Goal: Information Seeking & Learning: Learn about a topic

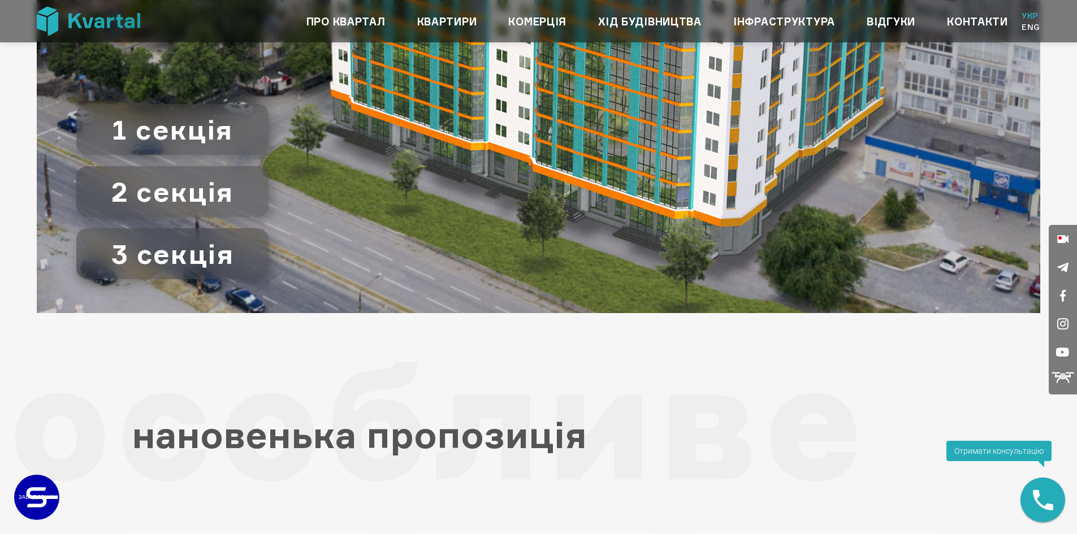
scroll to position [1582, 0]
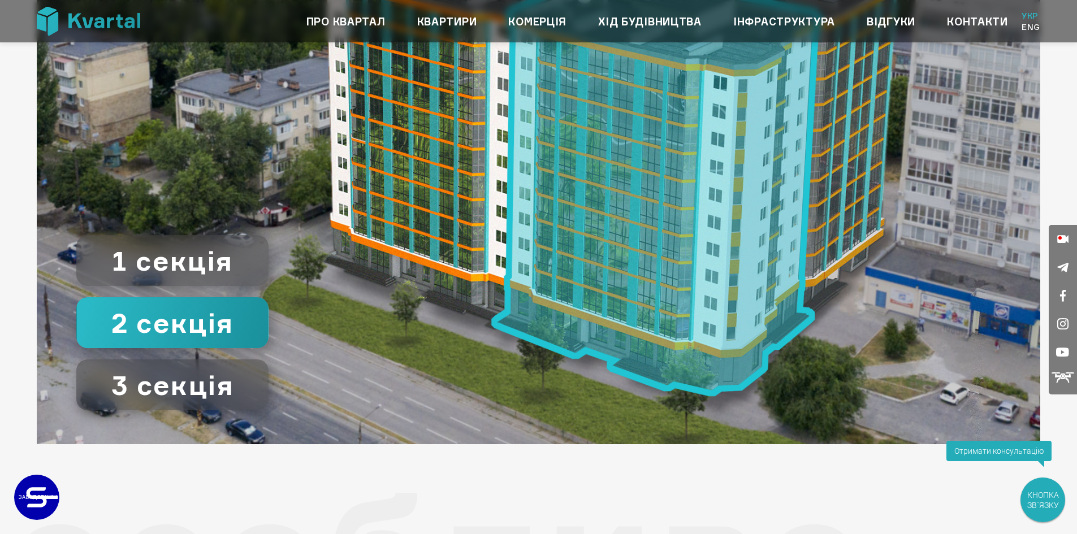
click at [668, 239] on image at bounding box center [656, 186] width 331 height 422
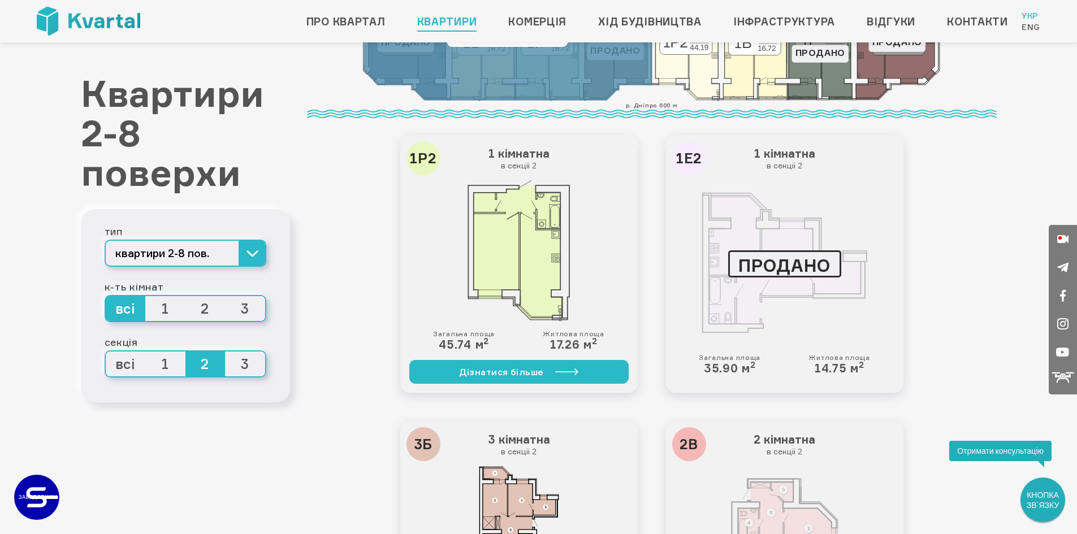
scroll to position [205, 0]
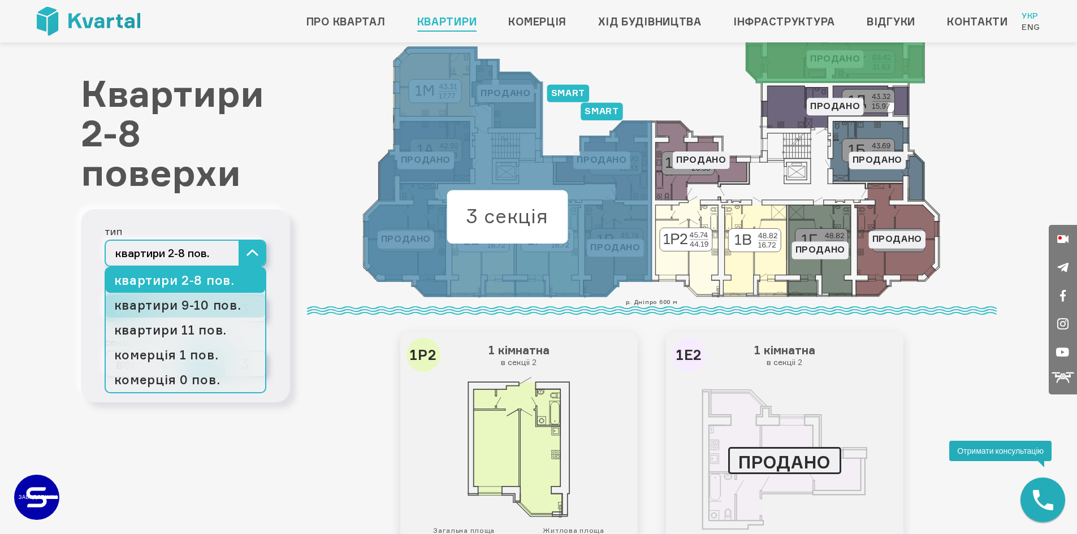
click at [216, 301] on link "квартири 9-10 пов." at bounding box center [185, 305] width 159 height 25
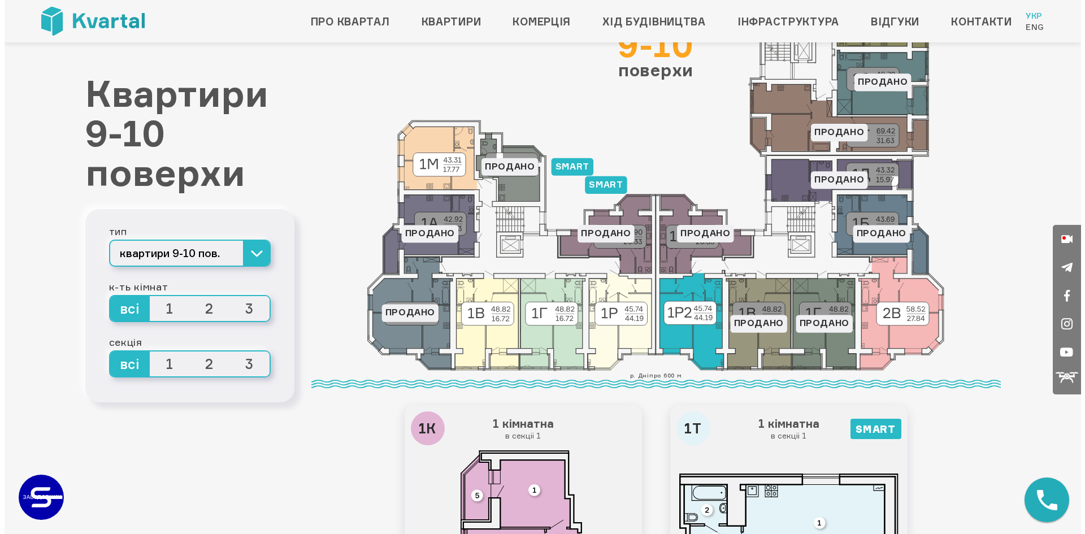
scroll to position [170, 0]
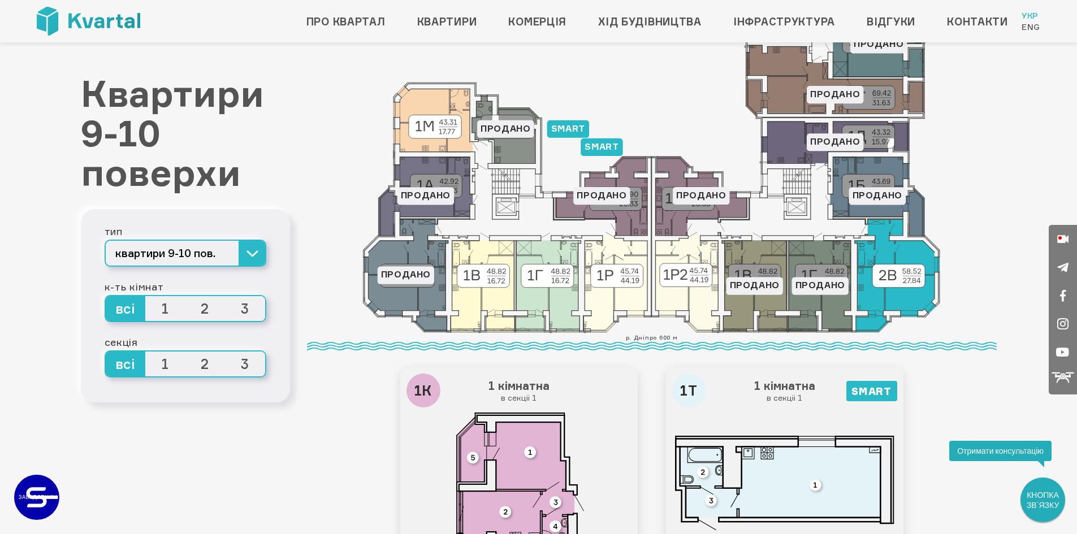
click at [914, 301] on icon at bounding box center [896, 275] width 85 height 113
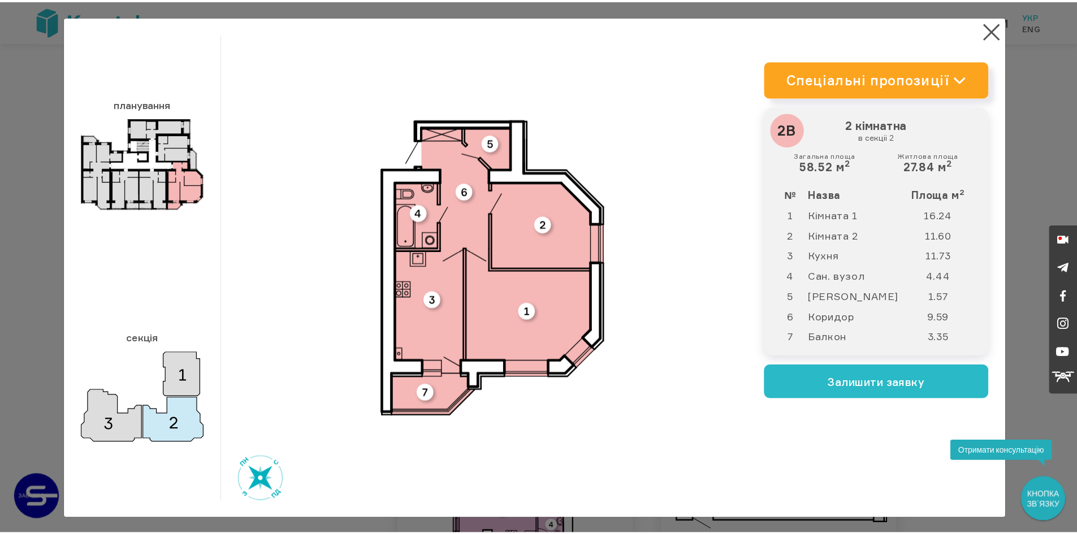
scroll to position [1, 0]
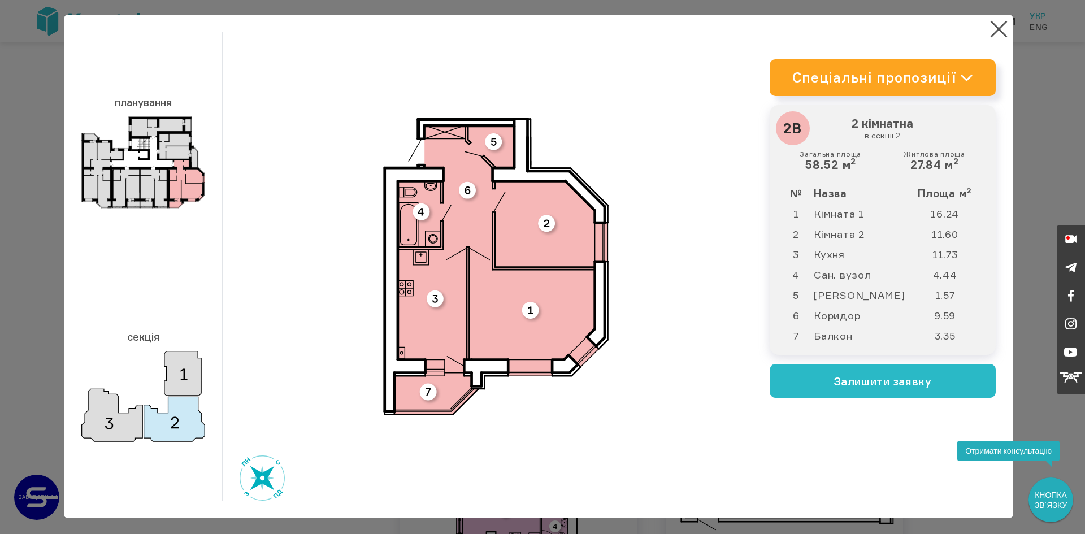
click at [177, 375] on img at bounding box center [143, 397] width 124 height 92
click at [115, 422] on img at bounding box center [143, 397] width 124 height 92
click at [999, 24] on button "×" at bounding box center [999, 29] width 22 height 22
